Goal: Information Seeking & Learning: Find specific fact

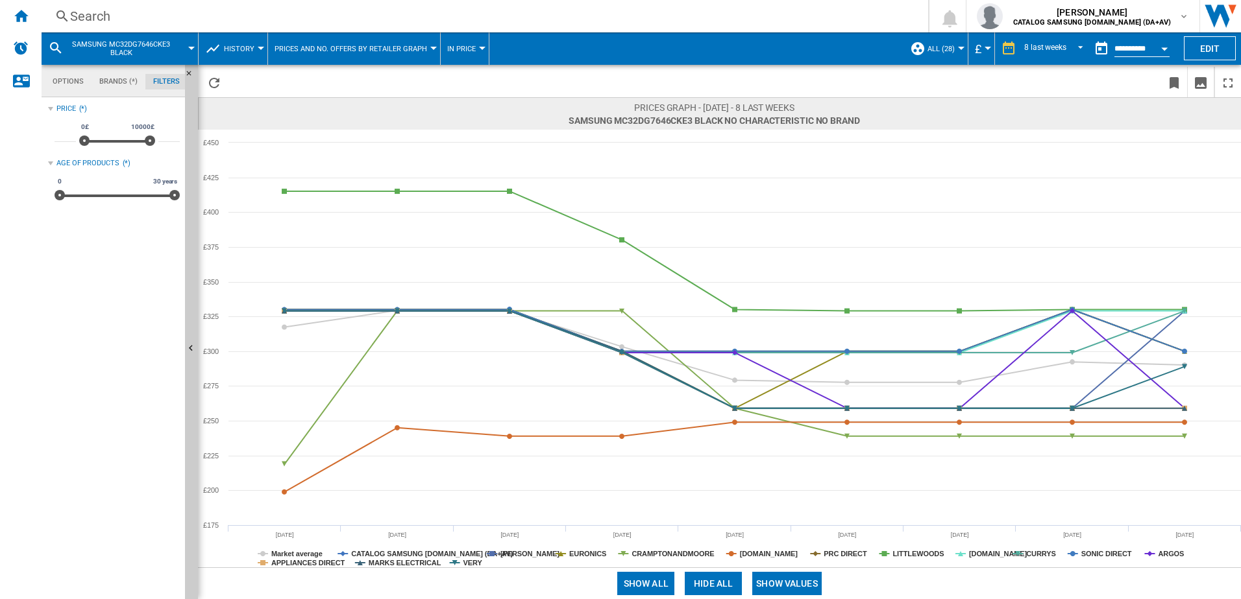
click at [95, 6] on div "Search Search 0 [PERSON_NAME] CATALOG SAMSUNG [DOMAIN_NAME] (DA+AV) CATALOG SAM…" at bounding box center [641, 16] width 1199 height 32
click at [97, 16] on div "Search" at bounding box center [482, 16] width 824 height 18
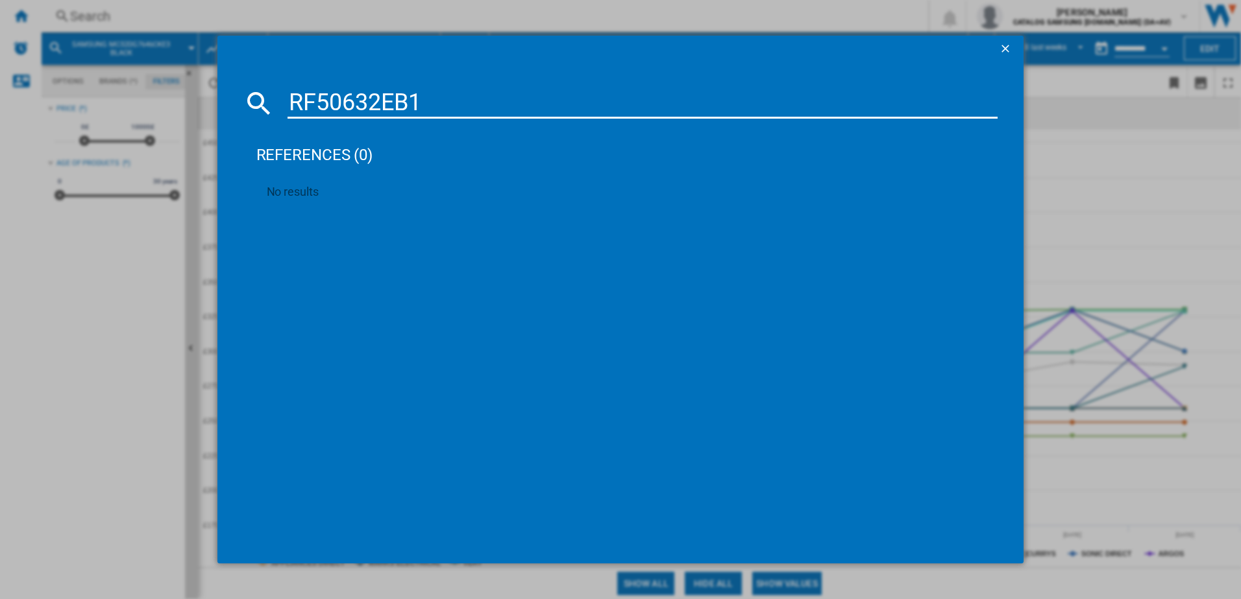
click at [343, 103] on input "RF50632EB1" at bounding box center [642, 103] width 710 height 31
click at [350, 104] on input "RF50c532EB1" at bounding box center [642, 103] width 710 height 31
paste input "C532EB1/EU"
type input "RF50C532EB1/EU"
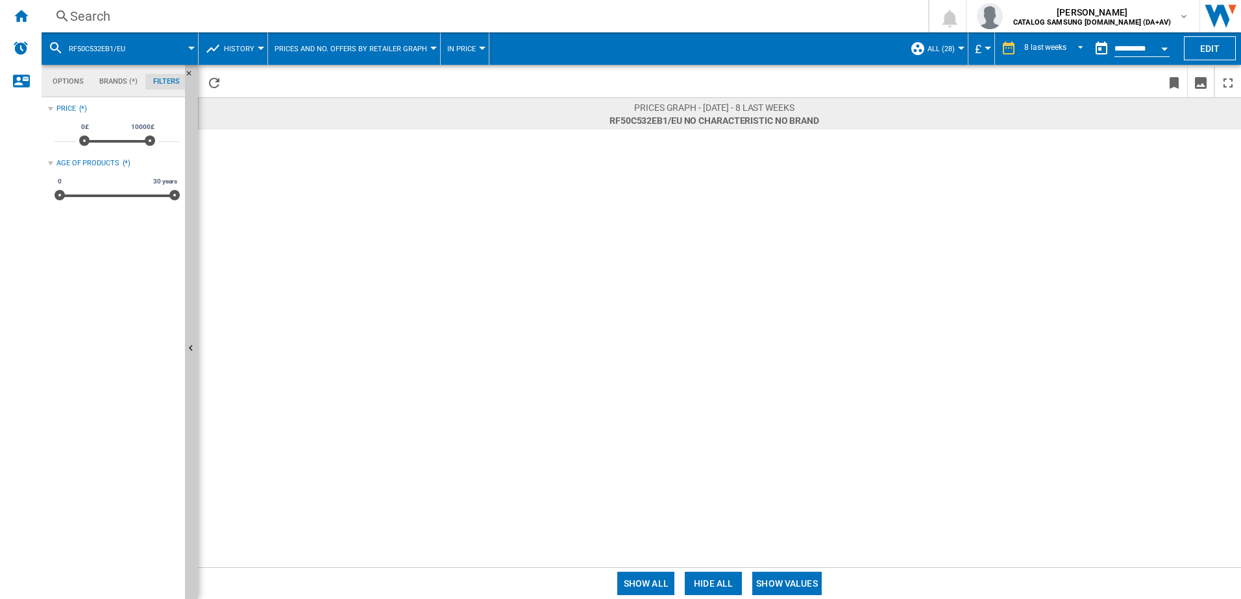
click at [109, 12] on div "Search" at bounding box center [482, 16] width 824 height 18
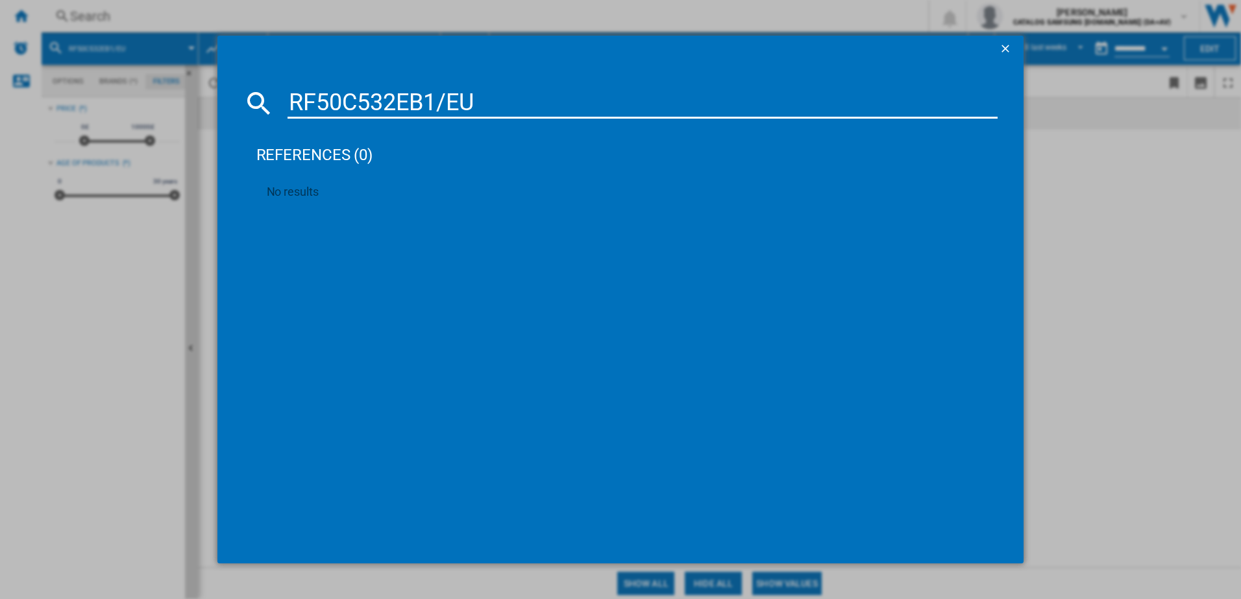
drag, startPoint x: 432, startPoint y: 99, endPoint x: 517, endPoint y: 101, distance: 85.0
click at [516, 101] on input "RF50C532EB1/EU" at bounding box center [642, 103] width 710 height 31
type input "RF50C532EB1"
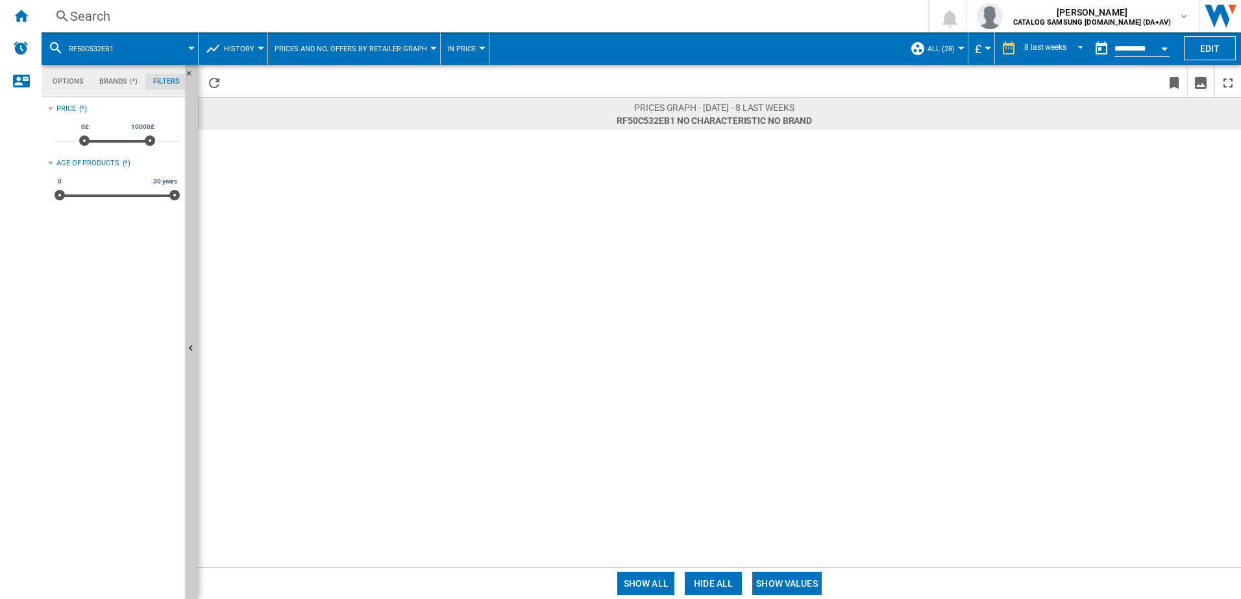
click at [90, 21] on div "Search" at bounding box center [482, 16] width 824 height 18
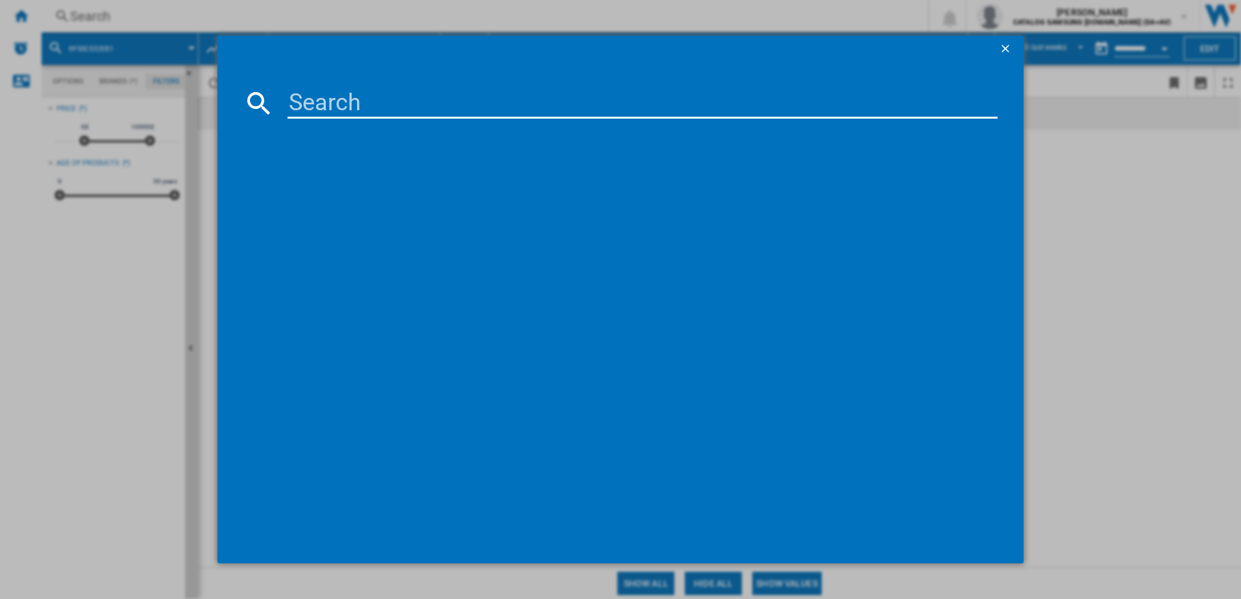
type input "NV7B44205AK/U4"
